Goal: Transaction & Acquisition: Book appointment/travel/reservation

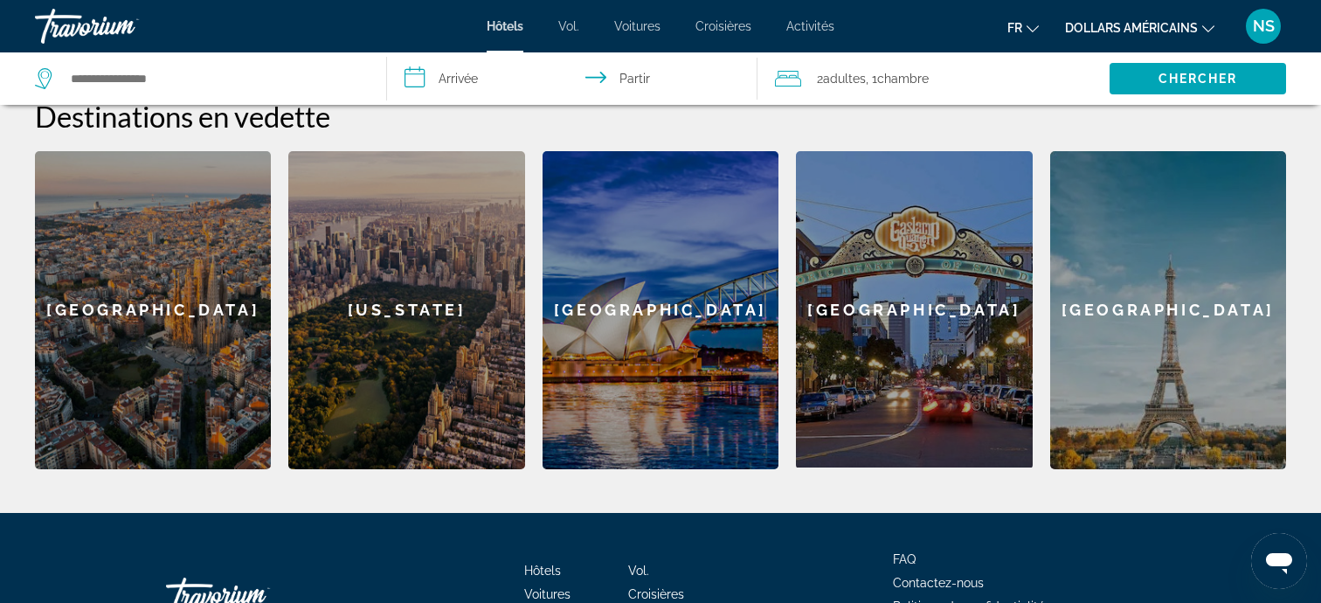
scroll to position [682, 0]
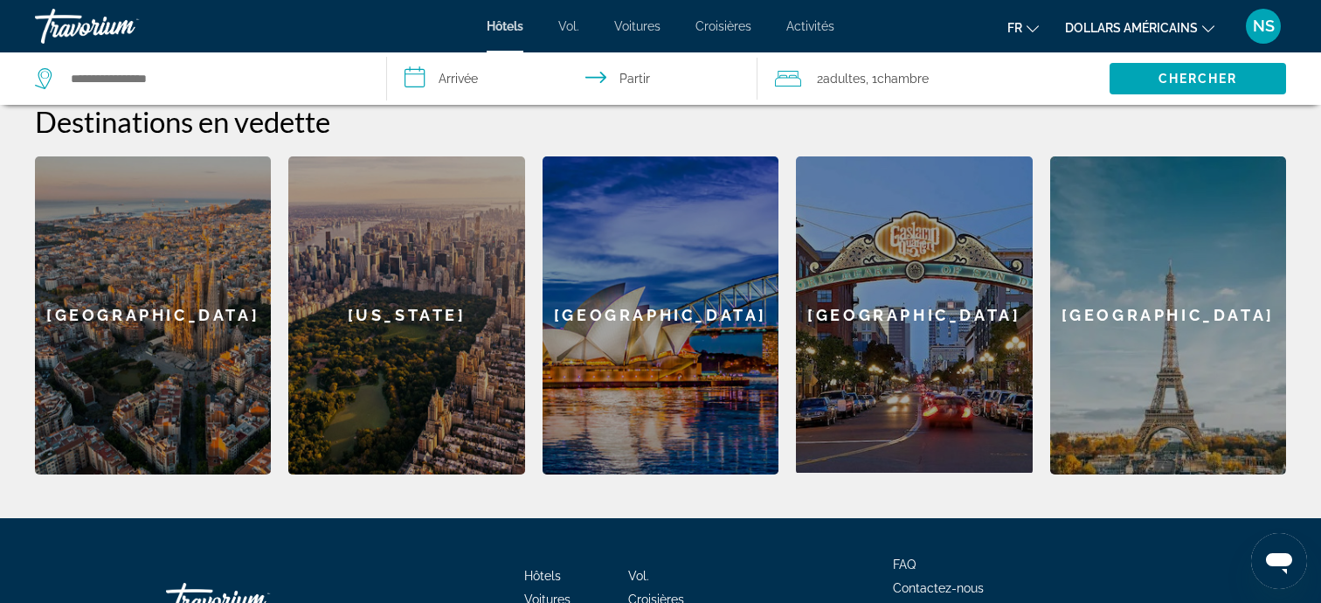
click at [104, 326] on div "[GEOGRAPHIC_DATA]" at bounding box center [153, 315] width 236 height 318
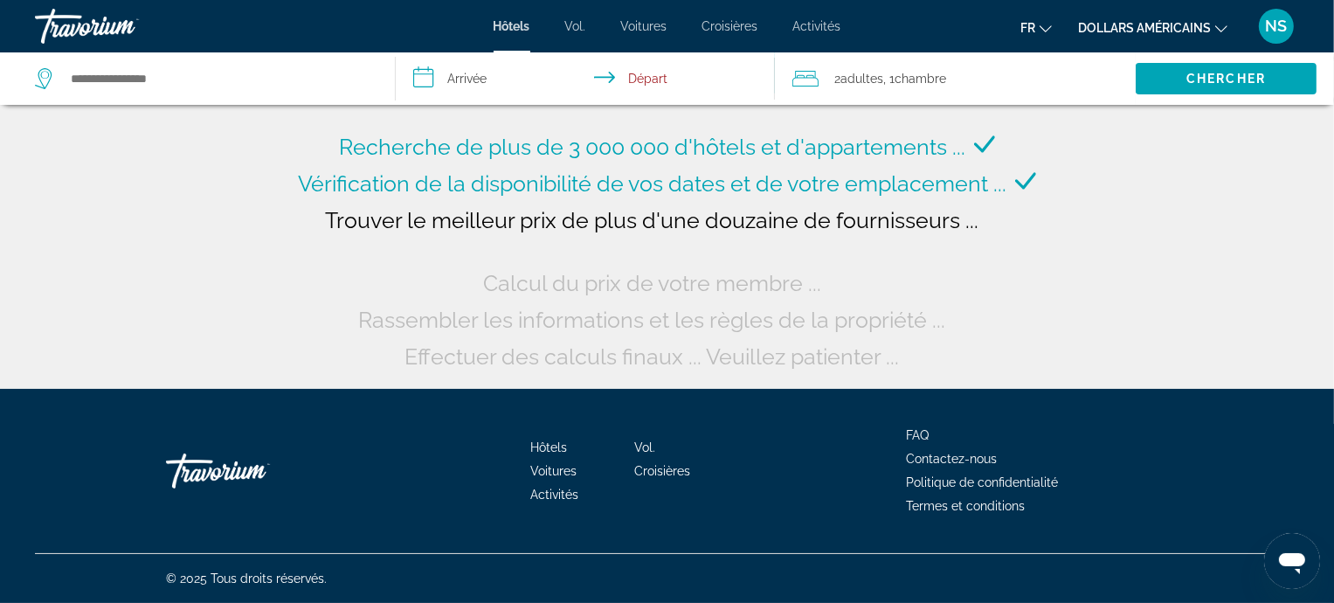
click at [1227, 31] on icon "Changer de devise" at bounding box center [1221, 29] width 12 height 12
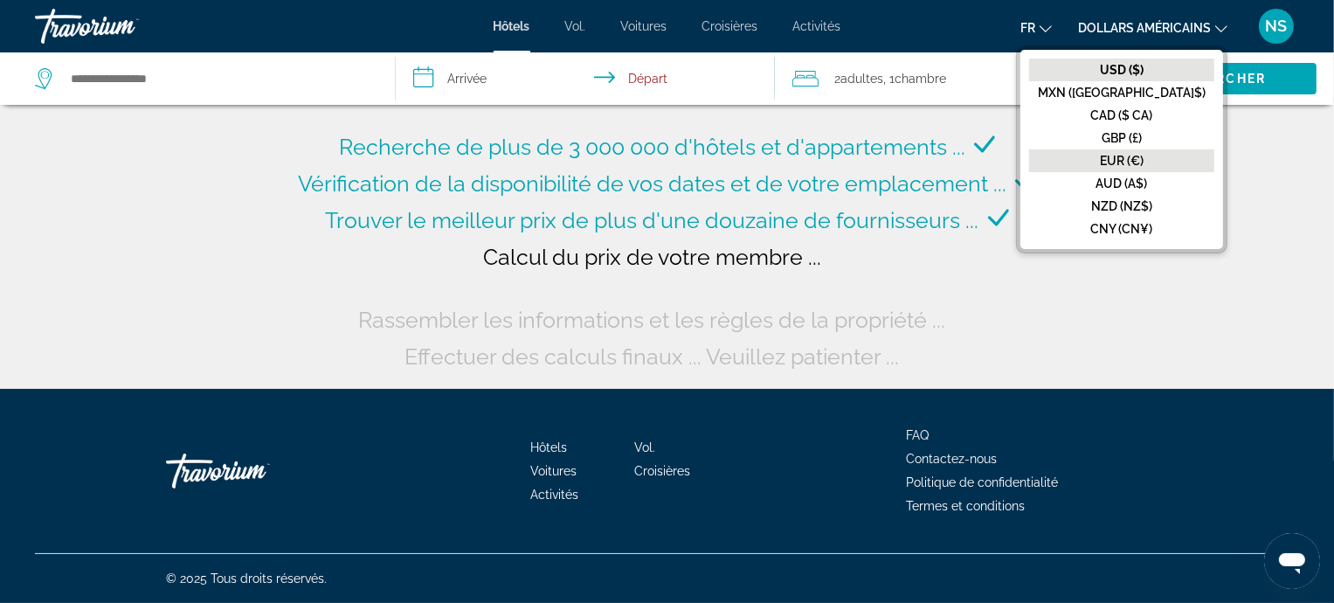
click at [1144, 160] on font "EUR (€)" at bounding box center [1122, 161] width 44 height 14
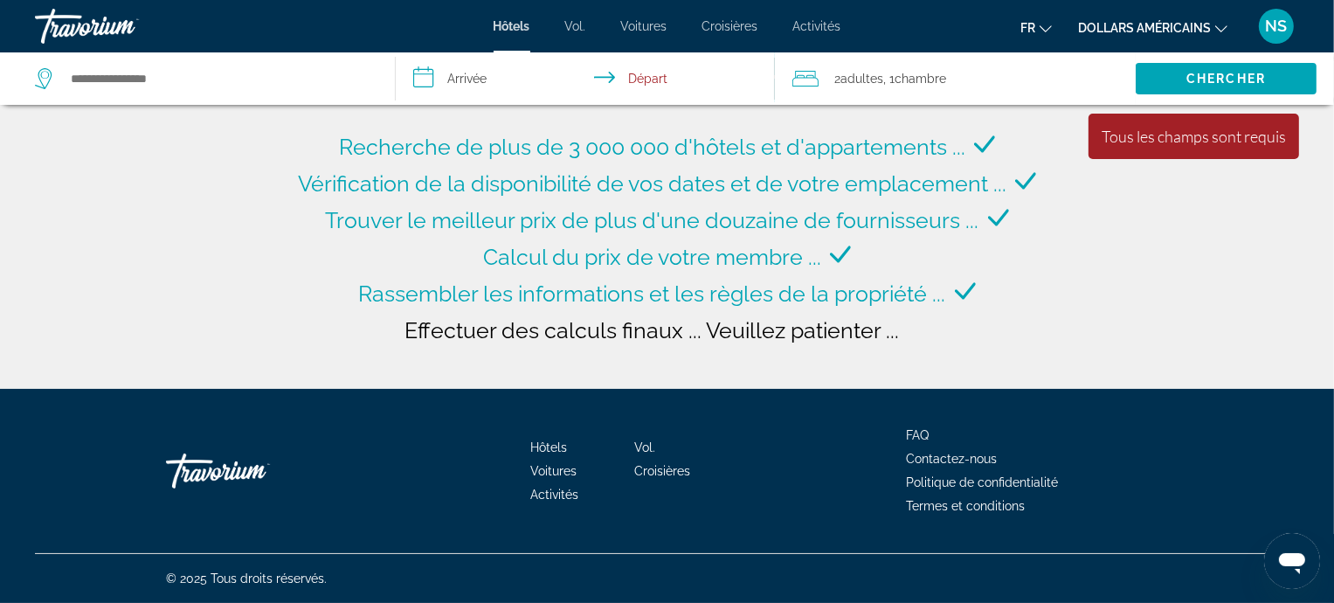
click at [1220, 23] on icon "Changer de devise" at bounding box center [1221, 29] width 12 height 12
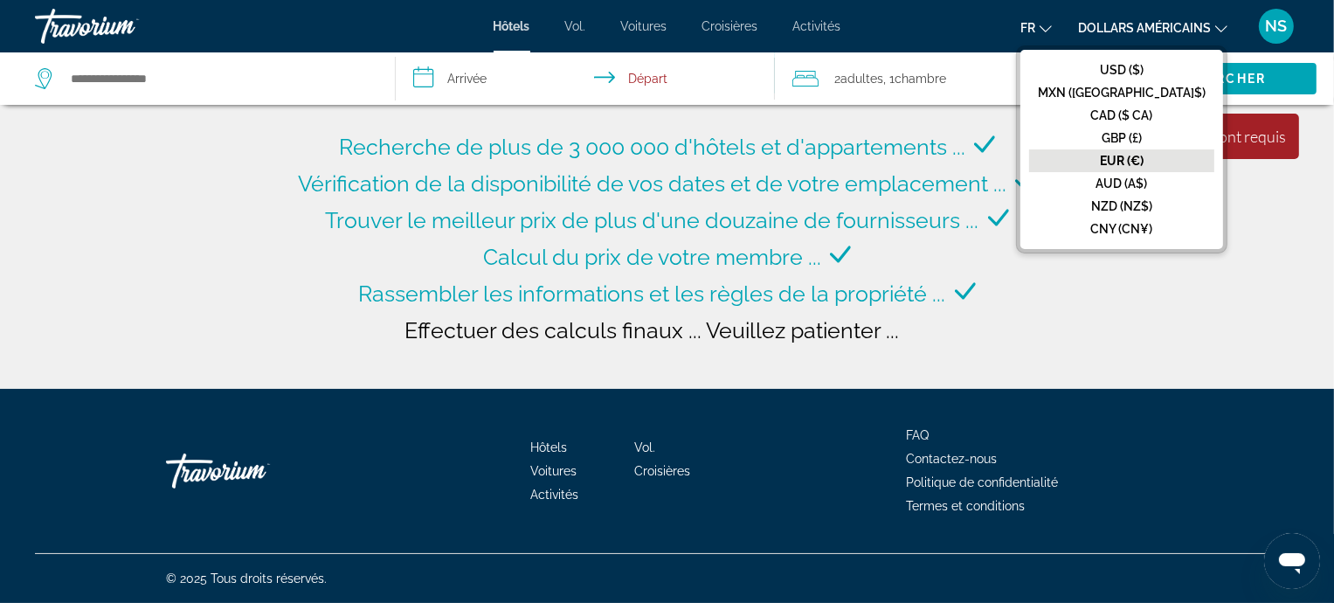
click at [1167, 168] on button "EUR (€)" at bounding box center [1121, 160] width 185 height 23
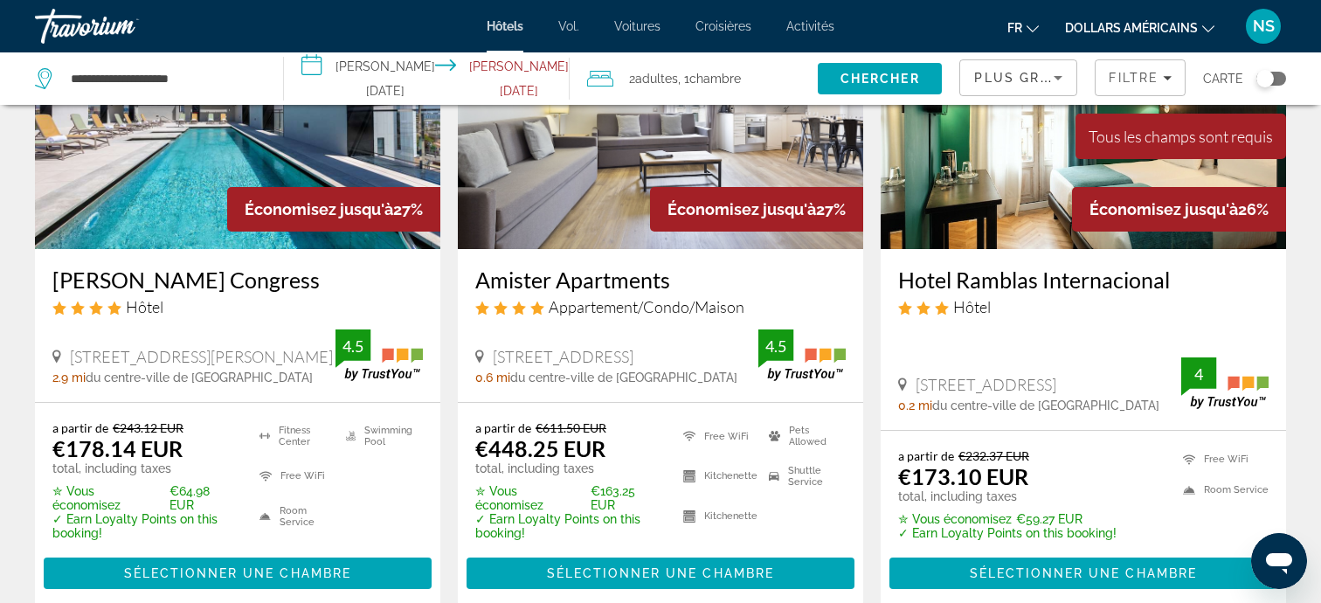
scroll to position [209, 0]
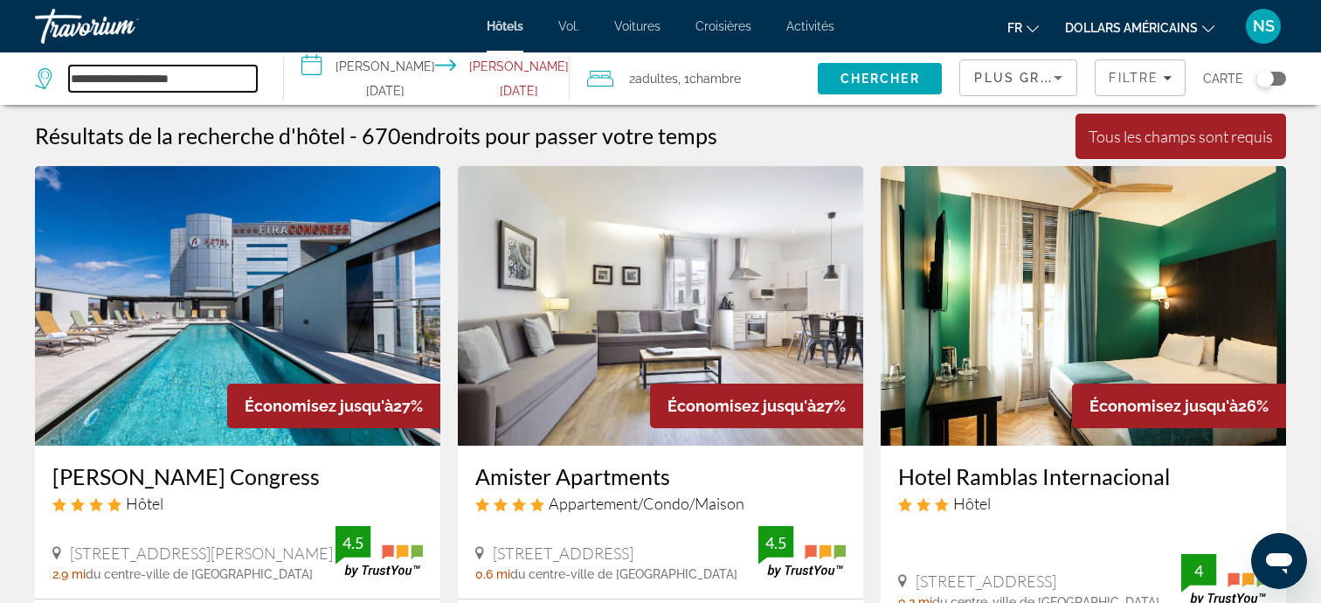
click at [224, 76] on input "**********" at bounding box center [163, 79] width 188 height 26
type input "*"
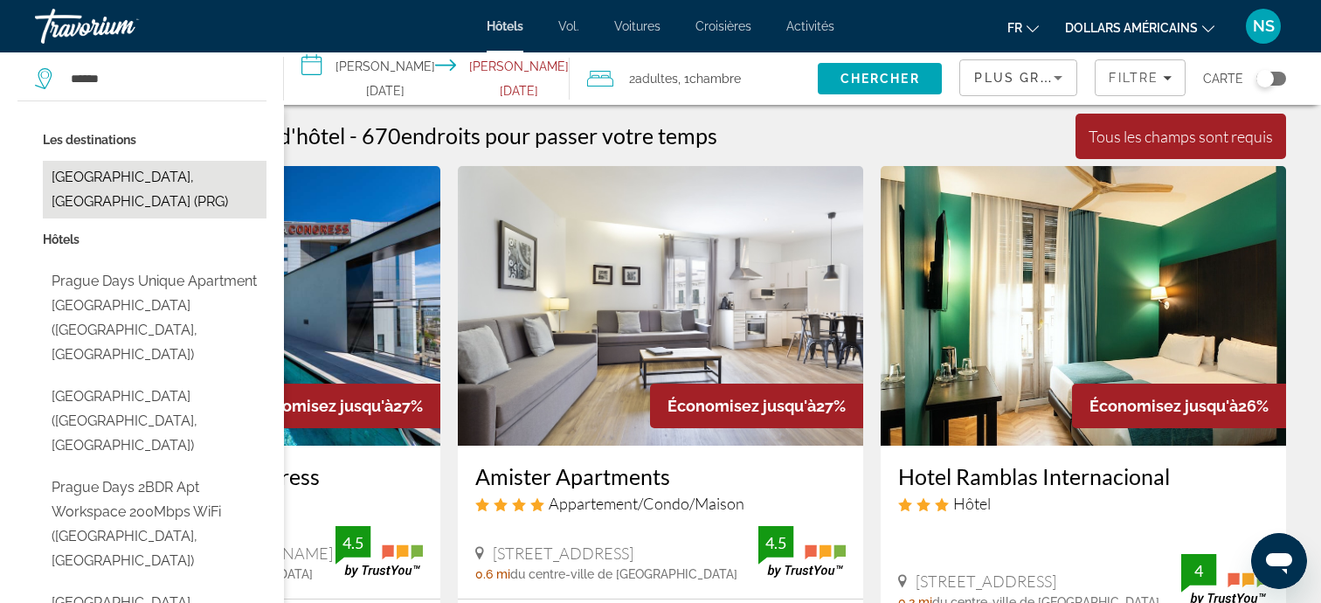
click at [86, 175] on button "[GEOGRAPHIC_DATA], [GEOGRAPHIC_DATA] (PRG)" at bounding box center [155, 190] width 224 height 58
type input "**********"
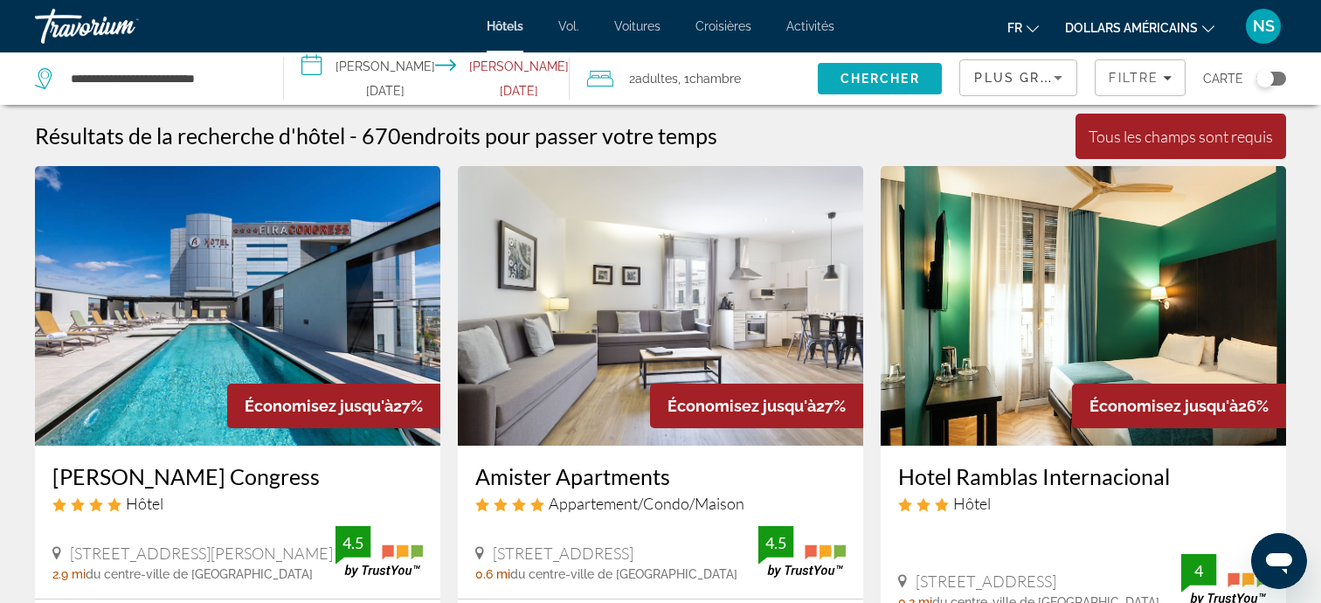
click at [877, 69] on span "Search" at bounding box center [880, 79] width 124 height 42
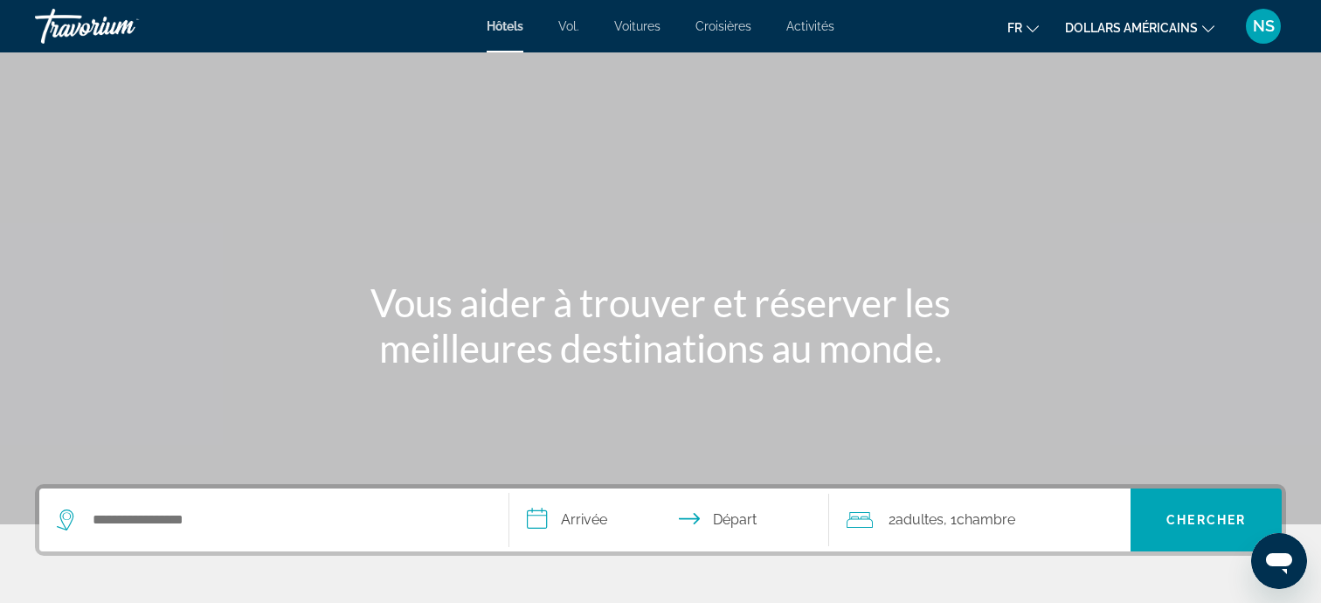
click at [1206, 29] on icon "Changer de devise" at bounding box center [1208, 29] width 12 height 12
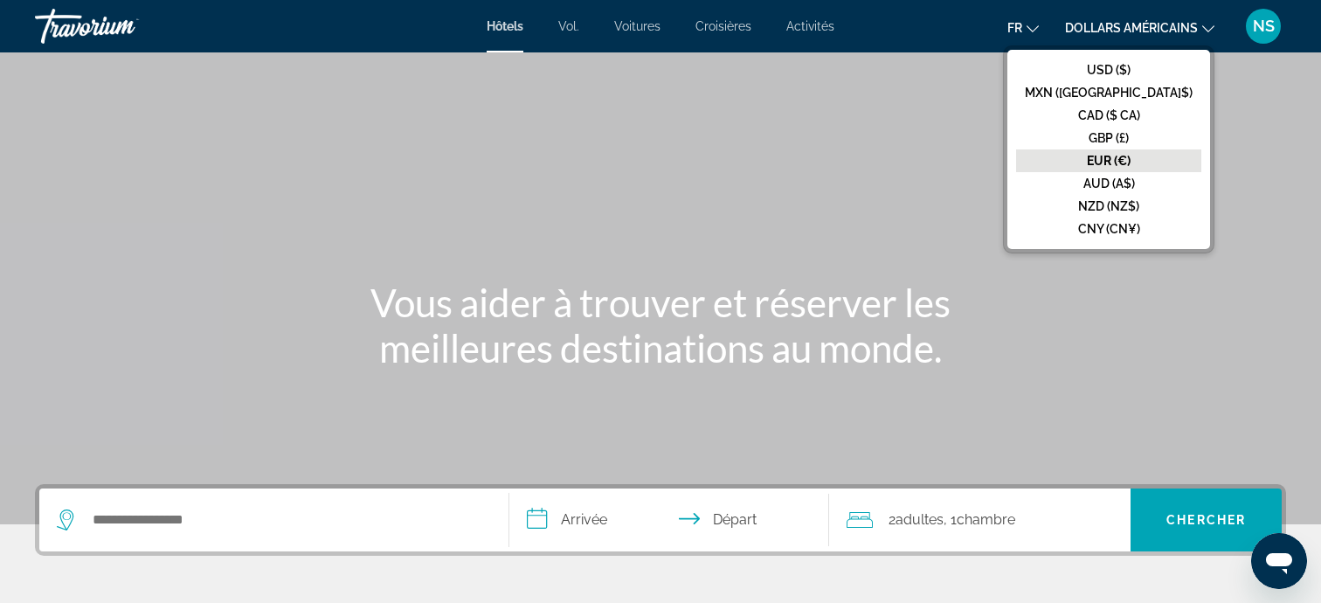
click at [1158, 152] on button "EUR (€)" at bounding box center [1108, 160] width 185 height 23
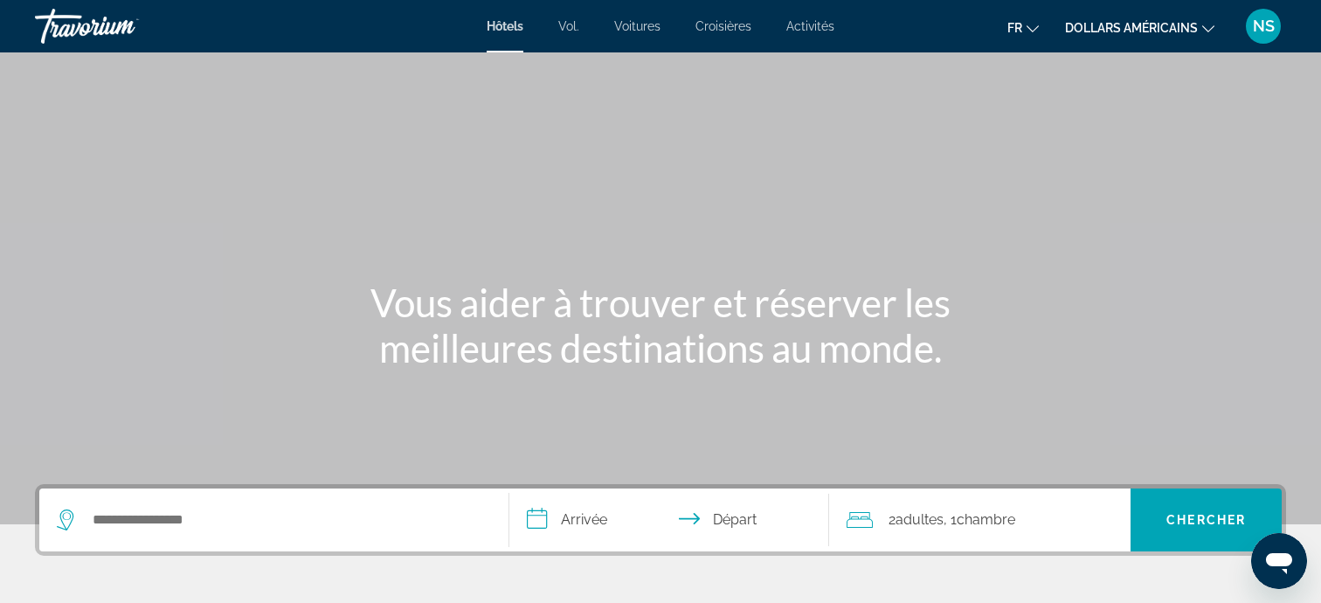
click at [1158, 152] on div "Contenu principal" at bounding box center [660, 262] width 1321 height 524
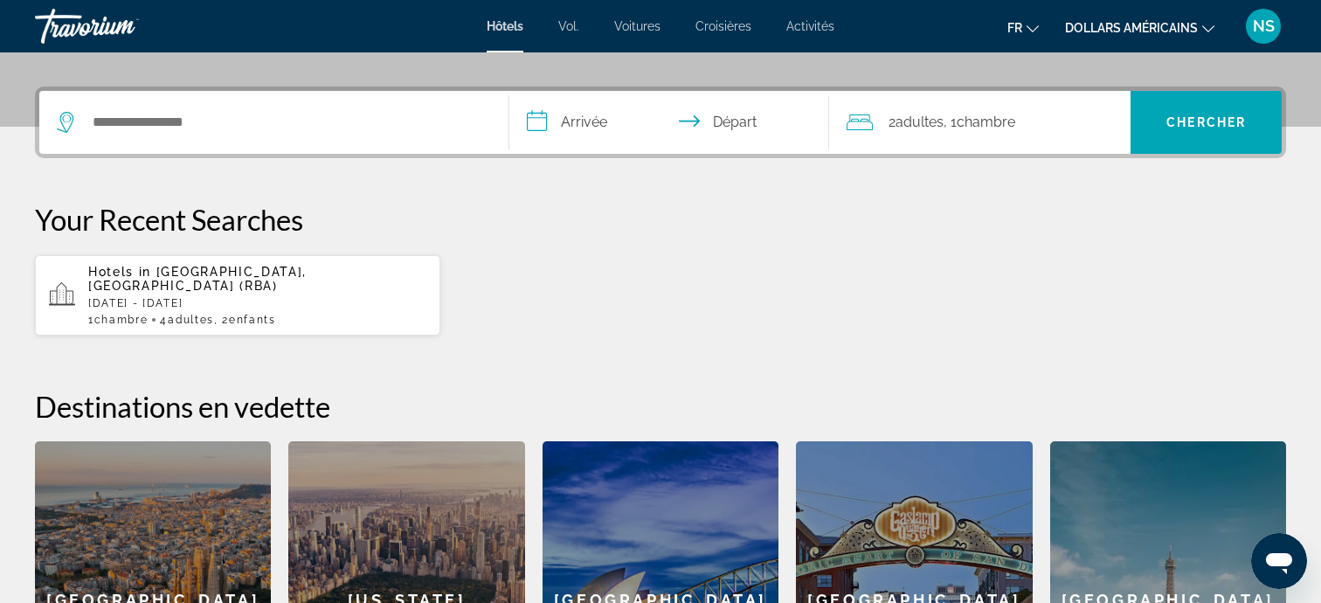
scroll to position [55, 0]
